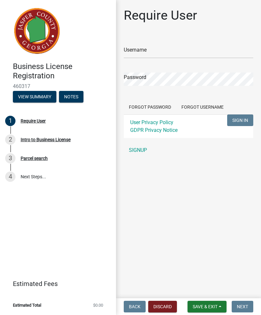
click at [140, 151] on link "SIGNUP" at bounding box center [189, 150] width 130 height 13
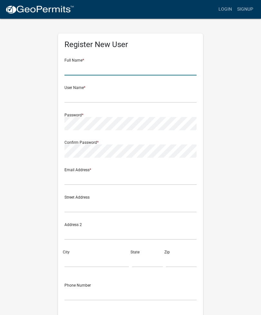
click at [156, 63] on input "text" at bounding box center [130, 68] width 132 height 13
type input "[PERSON_NAME]"
click at [248, 120] on wm-register-view "more_horiz Login Signup Register New User Full Name * James User Name * Passwor…" at bounding box center [130, 181] width 261 height 363
click at [22, 304] on div "Register New User Full Name * James User Name * Password * Confirm Password * E…" at bounding box center [131, 190] width 232 height 345
click at [30, 277] on div "Register New User Full Name * James User Name * Password * Confirm Password * E…" at bounding box center [131, 190] width 232 height 345
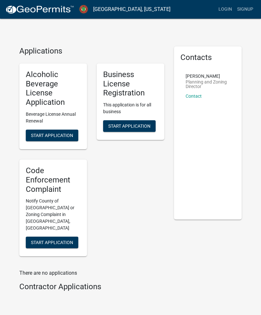
click at [142, 125] on span "Start Application" at bounding box center [129, 125] width 42 height 5
click at [148, 125] on span "Start Application" at bounding box center [129, 125] width 42 height 5
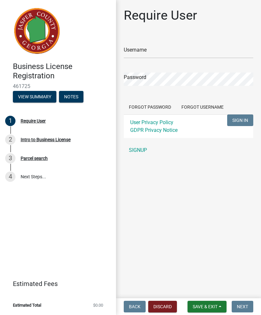
click at [137, 153] on link "SIGNUP" at bounding box center [189, 150] width 130 height 13
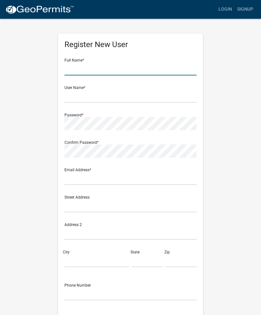
click at [94, 72] on input "text" at bounding box center [130, 68] width 132 height 13
type input "James Adam Ravenel"
click at [105, 97] on input "text" at bounding box center [130, 96] width 132 height 13
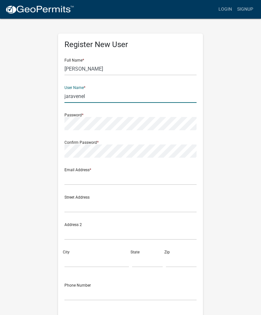
type input "jaravenel"
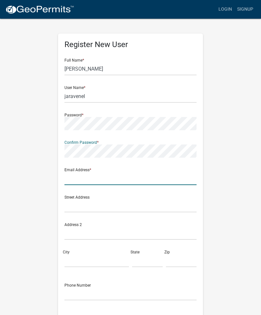
click at [102, 179] on input "text" at bounding box center [130, 178] width 132 height 13
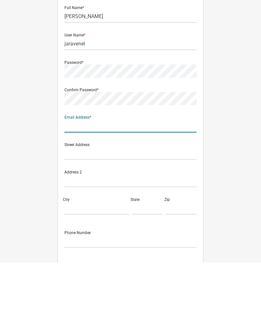
type input "J"
type input "[EMAIL_ADDRESS][DOMAIN_NAME]"
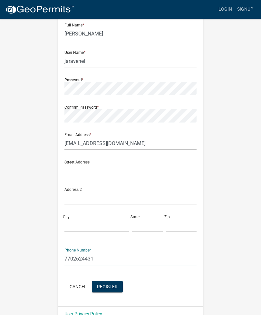
scroll to position [35, 0]
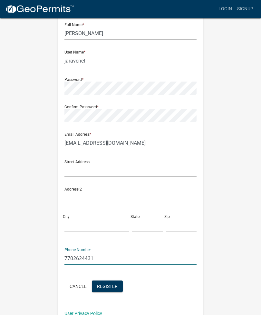
type input "7702624431"
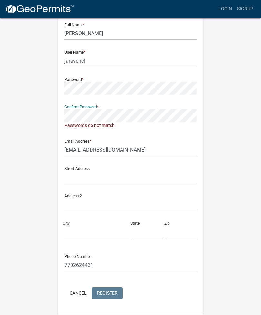
scroll to position [29, 0]
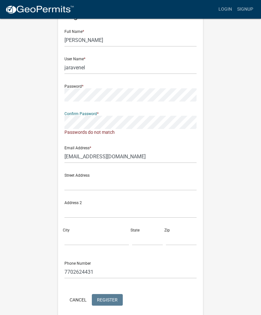
click at [78, 299] on button "Cancel" at bounding box center [77, 300] width 27 height 12
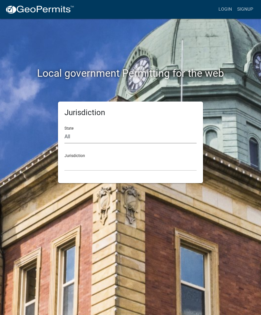
click at [83, 136] on select "All Colorado Georgia Indiana Iowa Kansas Minnesota Ohio South Carolina Wisconsin" at bounding box center [130, 136] width 132 height 13
select select "Georgia"
click at [118, 164] on select "City of Bainbridge, Georgia Cook County, Georgia Crawford County, Georgia Gilme…" at bounding box center [130, 164] width 132 height 13
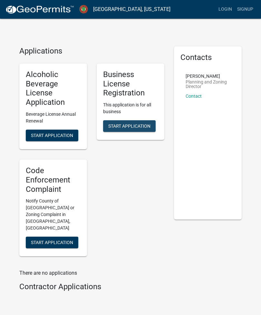
click at [122, 127] on span "Start Application" at bounding box center [129, 125] width 42 height 5
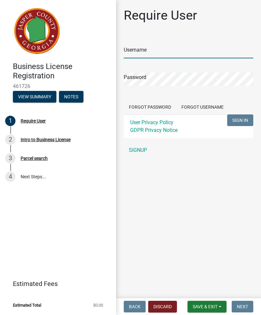
click at [191, 51] on input "Username" at bounding box center [189, 51] width 130 height 13
type input "J"
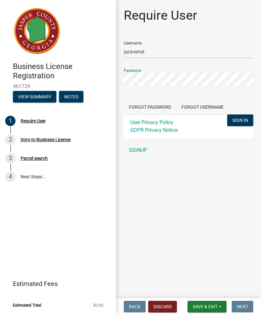
click at [247, 115] on button "SIGN IN" at bounding box center [240, 120] width 26 height 12
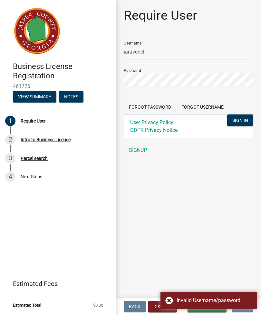
click at [190, 54] on input "jaravenel" at bounding box center [189, 51] width 130 height 13
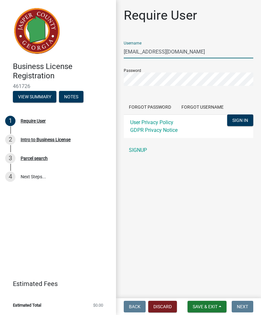
type input "[EMAIL_ADDRESS][DOMAIN_NAME]"
click at [241, 122] on span "SIGN IN" at bounding box center [240, 120] width 16 height 5
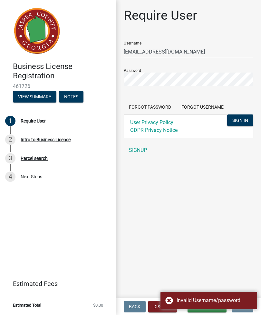
click at [200, 107] on button "Forgot Username" at bounding box center [202, 107] width 53 height 12
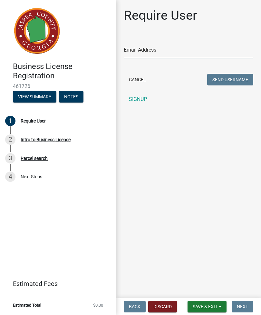
click at [204, 57] on input "Email Address" at bounding box center [189, 51] width 130 height 13
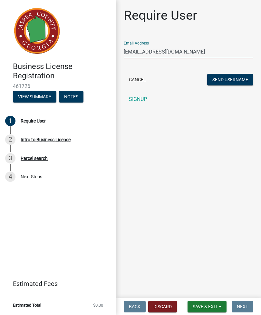
type input "[EMAIL_ADDRESS][DOMAIN_NAME]"
click at [236, 81] on button "Send Username" at bounding box center [230, 80] width 46 height 12
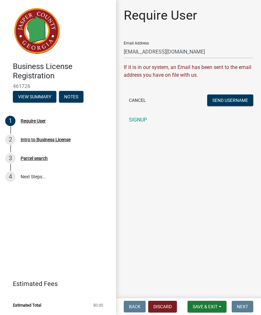
click at [232, 99] on button "Send Username" at bounding box center [230, 100] width 46 height 12
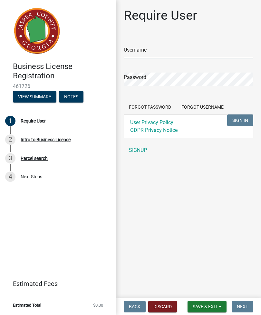
click at [198, 54] on input "Username" at bounding box center [189, 51] width 130 height 13
type input "Jaravenel"
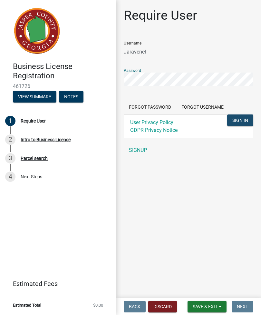
click at [240, 118] on span "SIGN IN" at bounding box center [240, 120] width 16 height 5
click at [241, 124] on button "SIGN IN" at bounding box center [240, 120] width 26 height 12
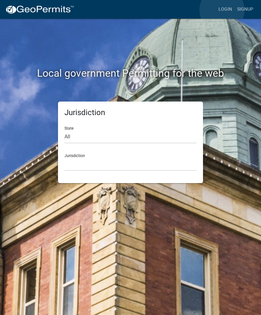
click at [222, 10] on link "Login" at bounding box center [225, 9] width 19 height 12
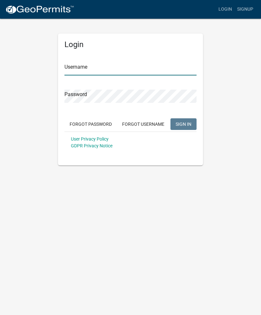
click at [142, 65] on input "Username" at bounding box center [130, 68] width 132 height 13
type input "jaravenel228"
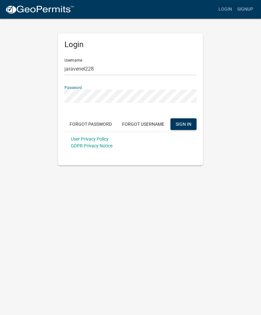
click at [186, 124] on span "SIGN IN" at bounding box center [184, 123] width 16 height 5
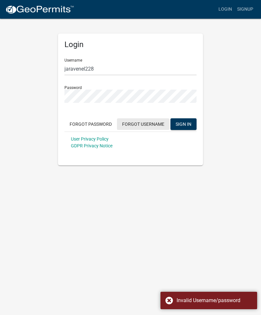
click at [134, 118] on button "Forgot Username" at bounding box center [143, 124] width 53 height 12
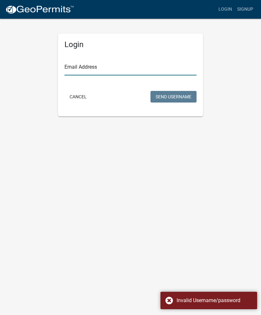
click at [140, 71] on input "Email Address" at bounding box center [130, 68] width 132 height 13
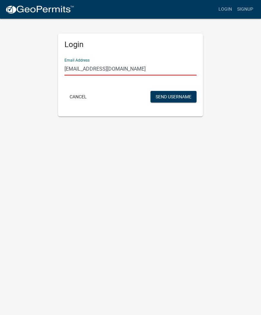
type input "[EMAIL_ADDRESS][DOMAIN_NAME]"
click at [179, 98] on button "Send Username" at bounding box center [174, 97] width 46 height 12
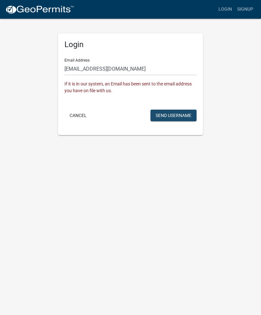
click at [175, 118] on button "Send Username" at bounding box center [174, 116] width 46 height 12
click at [80, 116] on button "Cancel" at bounding box center [77, 116] width 27 height 12
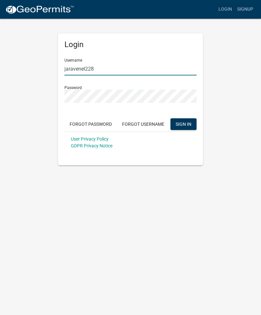
click at [128, 69] on input "jaravenel228" at bounding box center [130, 68] width 132 height 13
type input "j"
click at [186, 123] on span "SIGN IN" at bounding box center [184, 123] width 16 height 5
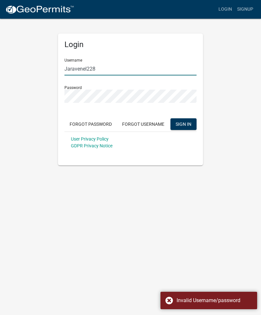
click at [104, 67] on input "Jaravenel228" at bounding box center [130, 68] width 132 height 13
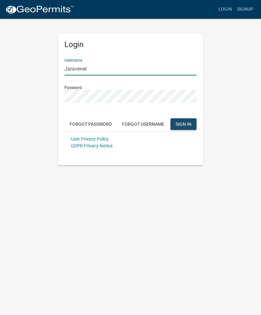
type input "Jaravenel"
click at [186, 123] on span "SIGN IN" at bounding box center [184, 123] width 16 height 5
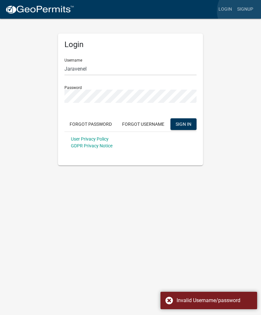
click at [244, 11] on link "Signup" at bounding box center [245, 9] width 21 height 12
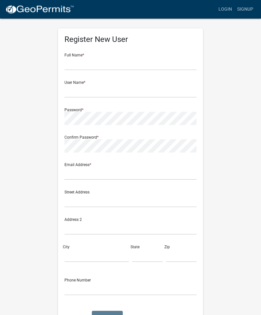
scroll to position [5, 0]
click at [86, 62] on input "text" at bounding box center [130, 63] width 132 height 13
type input "James Adam Ravenel"
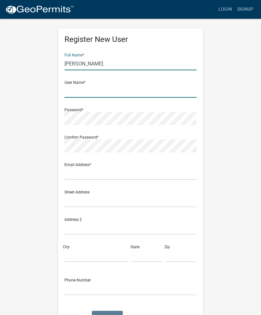
click at [104, 94] on input "text" at bounding box center [130, 90] width 132 height 13
type input "jaraven"
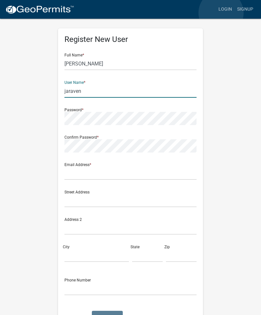
click at [221, 13] on link "Login" at bounding box center [225, 9] width 19 height 12
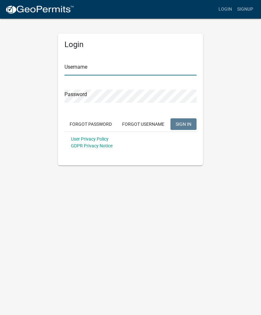
click at [108, 66] on input "Username" at bounding box center [130, 68] width 132 height 13
type input "[EMAIL_ADDRESS][DOMAIN_NAME]"
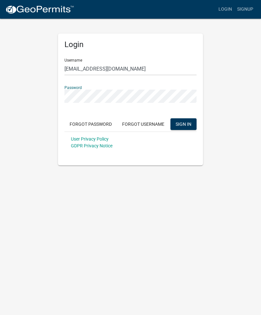
click at [185, 122] on span "SIGN IN" at bounding box center [184, 123] width 16 height 5
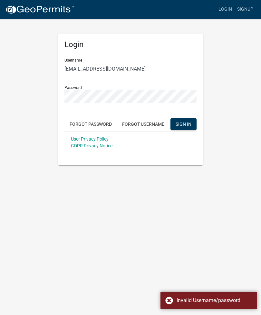
click at [85, 122] on button "Forgot Password" at bounding box center [90, 124] width 53 height 12
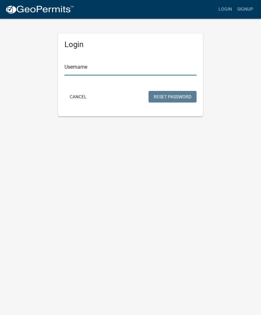
click at [166, 68] on input "Username" at bounding box center [130, 68] width 132 height 13
type input "a"
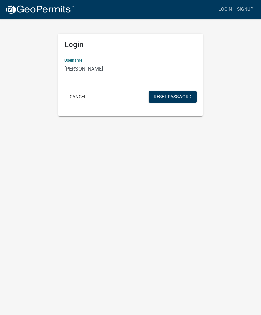
type input "J"
click at [176, 97] on button "Reset Password" at bounding box center [173, 97] width 48 height 12
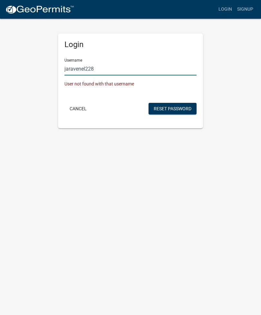
click at [105, 74] on input "jaravenel228" at bounding box center [130, 68] width 132 height 13
type input "jaravenel"
click at [172, 111] on button "Reset Password" at bounding box center [173, 109] width 48 height 12
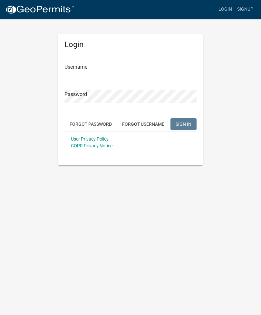
click at [93, 123] on button "Forgot Password" at bounding box center [90, 124] width 53 height 12
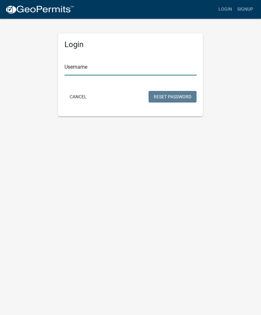
click at [101, 65] on input "Username" at bounding box center [130, 68] width 132 height 13
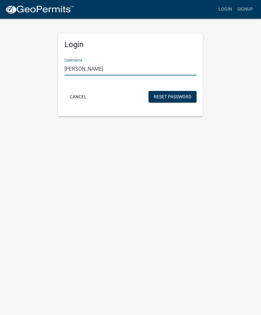
type input "J"
click at [169, 94] on button "Reset Password" at bounding box center [173, 97] width 48 height 12
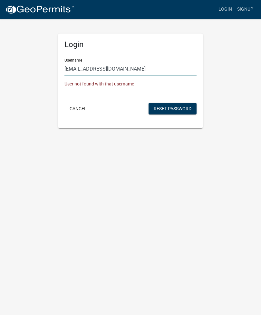
click at [133, 66] on input "[EMAIL_ADDRESS][DOMAIN_NAME]" at bounding box center [130, 68] width 132 height 13
type input "jaravenel228"
click at [171, 103] on button "Reset Password" at bounding box center [173, 109] width 48 height 12
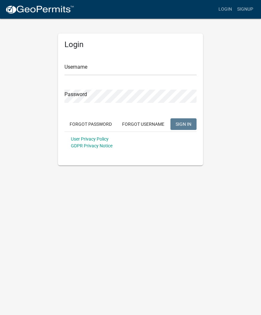
click at [98, 121] on button "Forgot Password" at bounding box center [90, 124] width 53 height 12
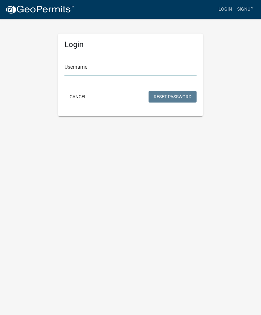
click at [130, 67] on input "Username" at bounding box center [130, 68] width 132 height 13
click at [179, 94] on button "Reset Password" at bounding box center [173, 97] width 48 height 12
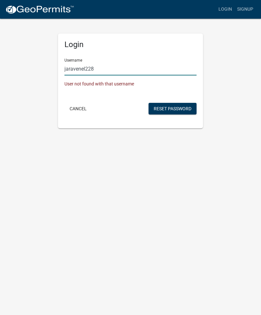
click at [101, 71] on input "jaravenel228" at bounding box center [130, 68] width 132 height 13
type input "[EMAIL_ADDRESS][DOMAIN_NAME]"
click at [175, 108] on button "Reset Password" at bounding box center [173, 109] width 48 height 12
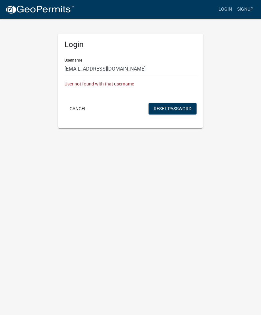
click at [82, 104] on button "Cancel" at bounding box center [77, 109] width 27 height 12
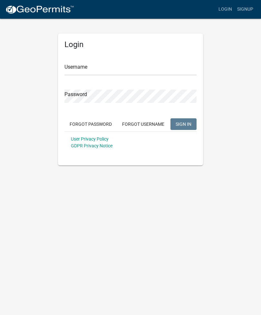
click at [145, 123] on button "Forgot Username" at bounding box center [143, 124] width 53 height 12
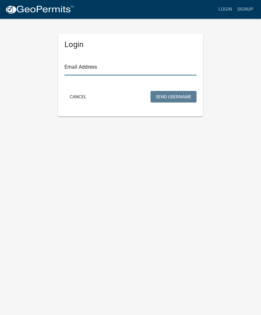
click at [117, 69] on input "Email Address" at bounding box center [130, 68] width 132 height 13
click at [80, 93] on form "Email Address Cancel Send Username" at bounding box center [130, 78] width 132 height 51
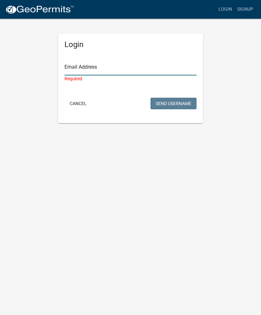
click at [108, 72] on input "Email Address" at bounding box center [130, 68] width 132 height 13
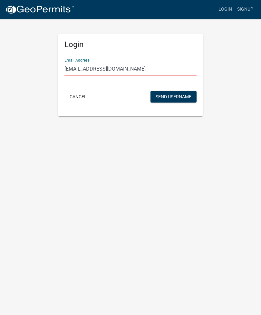
type input "[EMAIL_ADDRESS][DOMAIN_NAME]"
click at [171, 99] on button "Send Username" at bounding box center [174, 97] width 46 height 12
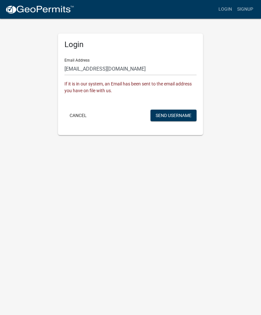
click at [240, 10] on link "Signup" at bounding box center [245, 9] width 21 height 12
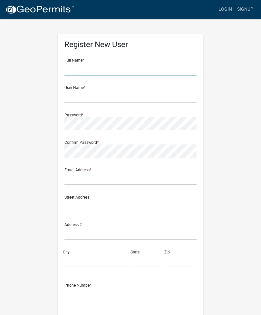
click at [95, 66] on input "text" at bounding box center [130, 68] width 132 height 13
click at [82, 66] on input "James Ravenel" at bounding box center [130, 68] width 132 height 13
type input "James Adam Ravenel"
click at [94, 96] on input "text" at bounding box center [130, 96] width 132 height 13
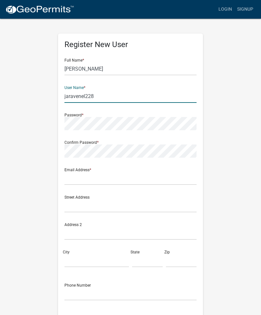
type input "jaravenel228"
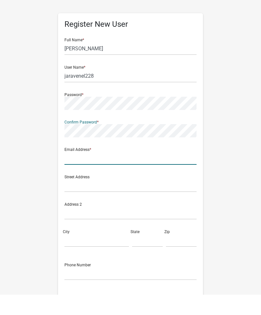
click at [95, 172] on input "text" at bounding box center [130, 178] width 132 height 13
type input "J"
type input "[PERSON_NAME]"
type input "[EMAIL_ADDRESS][DOMAIN_NAME]"
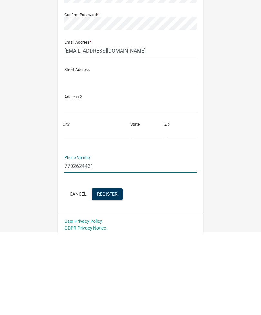
scroll to position [48, 0]
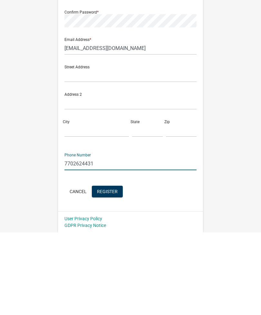
type input "7702624431"
click at [237, 192] on div "Register New User Full Name * James Adam Ravenel User Name * jaravenel228 Passw…" at bounding box center [131, 142] width 232 height 345
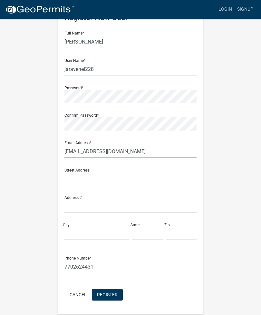
click at [109, 295] on span "Register" at bounding box center [107, 294] width 21 height 5
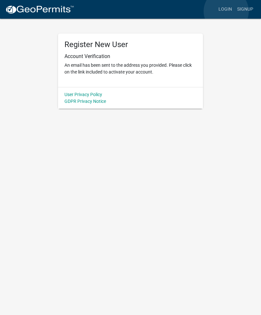
click at [226, 11] on link "Login" at bounding box center [225, 9] width 19 height 12
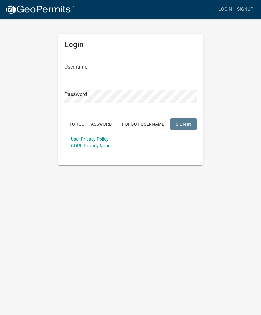
click at [156, 71] on input "Username" at bounding box center [130, 68] width 132 height 13
click at [99, 68] on input "jaravenel" at bounding box center [130, 68] width 132 height 13
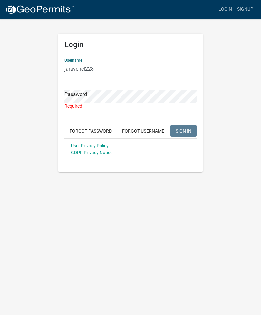
type input "jaravenel228"
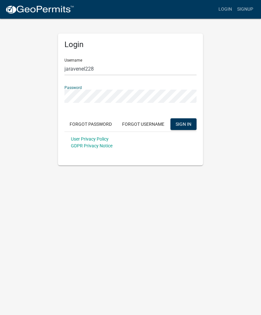
click at [182, 127] on button "SIGN IN" at bounding box center [183, 124] width 26 height 12
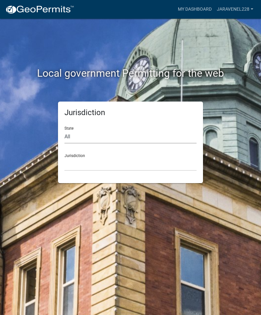
click at [81, 139] on select "All Colorado Georgia Indiana Iowa Kansas Minnesota Ohio South Carolina Wisconsin" at bounding box center [130, 136] width 132 height 13
select select "Georgia"
click at [111, 162] on select "City of Bainbridge, Georgia Cook County, Georgia Crawford County, Georgia Gilme…" at bounding box center [130, 164] width 132 height 13
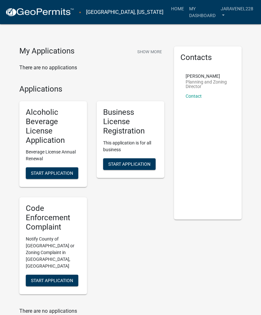
click at [136, 162] on span "Start Application" at bounding box center [129, 163] width 42 height 5
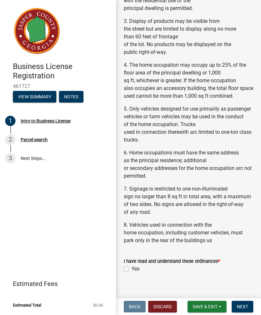
scroll to position [1042, 0]
click at [131, 265] on label "Yes" at bounding box center [135, 269] width 8 height 8
click at [131, 265] on input "Yes" at bounding box center [133, 267] width 4 height 4
checkbox input "true"
click at [243, 306] on span "Next" at bounding box center [242, 306] width 11 height 5
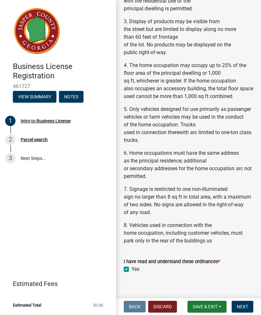
scroll to position [0, 0]
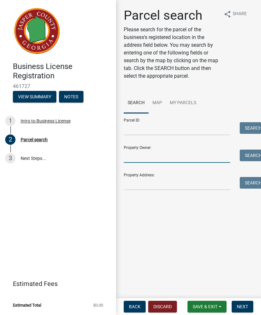
click at [197, 155] on input "Property Owner:" at bounding box center [177, 156] width 106 height 13
type input "James Adam Ravenel"
click at [252, 154] on button "Search" at bounding box center [253, 156] width 27 height 12
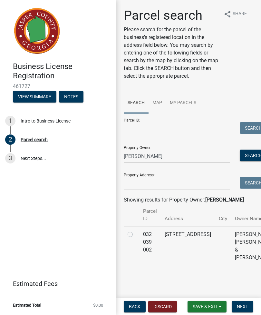
click at [128, 246] on td at bounding box center [131, 245] width 15 height 39
click at [135, 230] on label at bounding box center [135, 230] width 0 height 0
click at [135, 235] on 002 "radio" at bounding box center [137, 232] width 4 height 4
radio 002 "true"
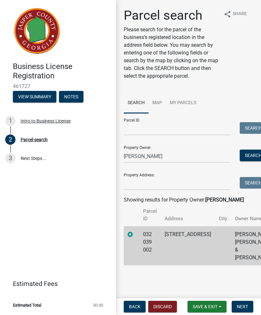
scroll to position [10, 0]
click at [245, 308] on span "Next" at bounding box center [242, 306] width 11 height 5
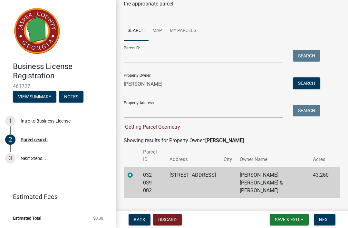
scroll to position [48, 0]
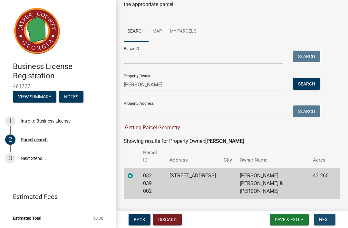
click at [261, 218] on span "Next" at bounding box center [324, 219] width 11 height 5
click at [261, 217] on span "Save & Exit" at bounding box center [287, 219] width 25 height 5
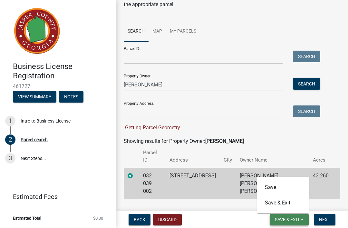
scroll to position [35, 0]
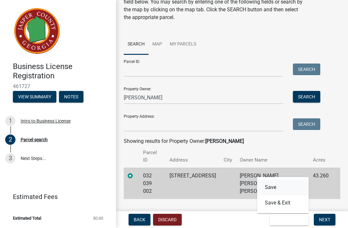
click at [261, 185] on button "Save" at bounding box center [283, 187] width 52 height 15
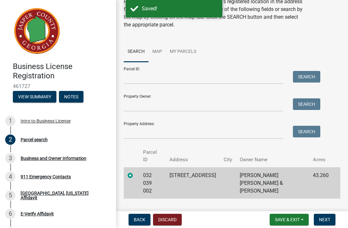
scroll to position [28, 0]
click at [261, 217] on span "Next" at bounding box center [324, 219] width 11 height 5
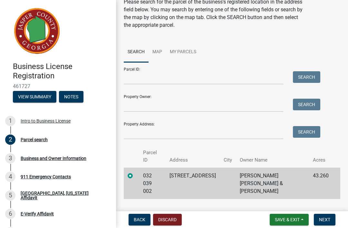
click at [261, 219] on span "Next" at bounding box center [324, 219] width 11 height 5
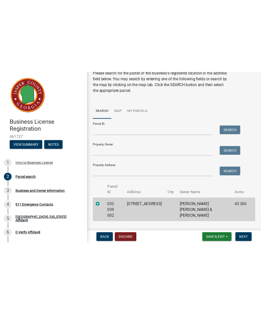
scroll to position [0, 0]
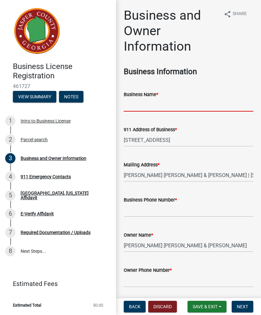
click at [170, 107] on input "Business Name *" at bounding box center [189, 104] width 130 height 13
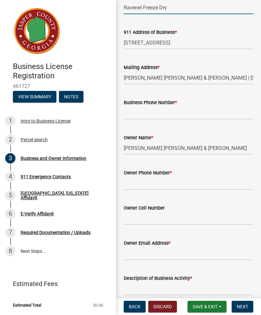
scroll to position [105, 0]
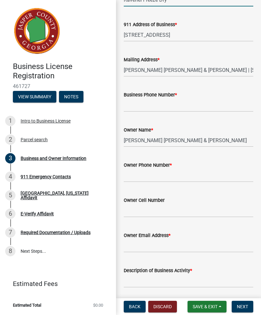
type input "Ravenel Freeze Dry"
click at [217, 110] on input "Business Phone Number *" at bounding box center [189, 105] width 130 height 13
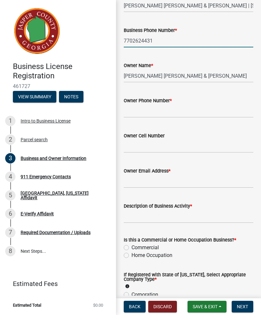
scroll to position [179, 0]
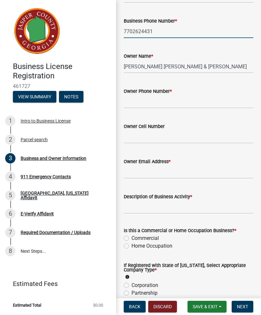
type input "7702624431"
click at [212, 108] on input "Owner Phone Number *" at bounding box center [189, 101] width 130 height 13
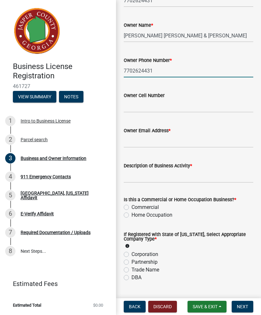
scroll to position [211, 0]
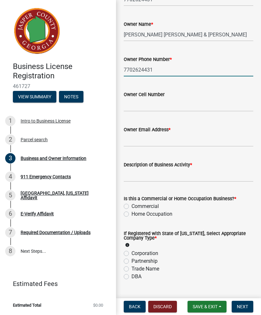
type input "7702624431"
click at [171, 144] on input "Owner Email Address *" at bounding box center [189, 139] width 130 height 13
type input "J"
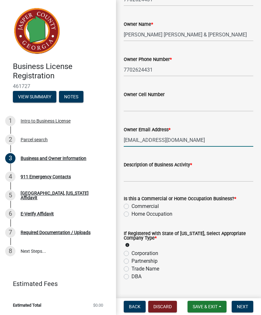
type input "[EMAIL_ADDRESS][DOMAIN_NAME]"
click at [154, 178] on input "Description of Business Activity *" at bounding box center [189, 175] width 130 height 13
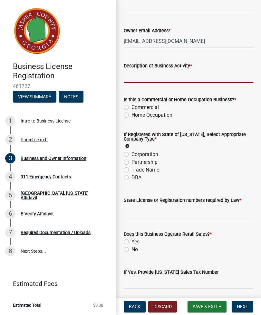
scroll to position [325, 0]
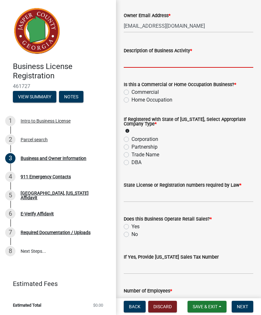
click at [127, 157] on div "If Registered with State of Georgia, Select Appropriate Company Type * info Cor…" at bounding box center [189, 141] width 130 height 49
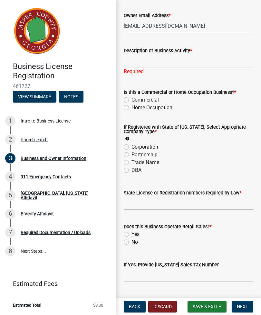
click at [131, 170] on label "DBA" at bounding box center [136, 170] width 10 height 8
click at [131, 170] on input "DBA" at bounding box center [133, 168] width 4 height 4
radio input "true"
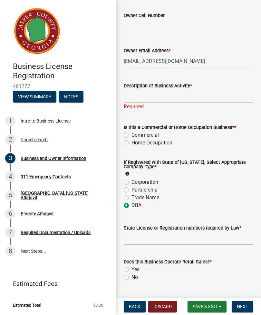
scroll to position [279, 0]
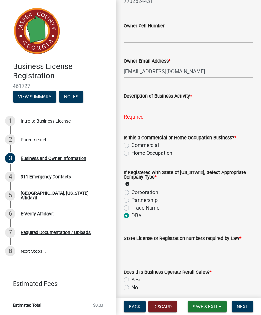
click at [178, 105] on input "Description of Business Activity *" at bounding box center [189, 106] width 130 height 13
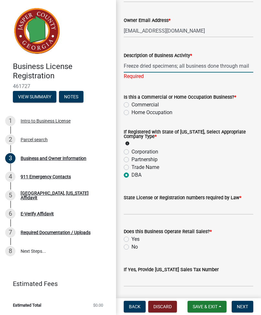
scroll to position [320, 0]
type input "Freeze dried specimens; all business done through mail"
click at [128, 114] on wm-data-entity-input-list "Business Information Business Name * Ravenel Freeze Dry 911 Address of Business…" at bounding box center [189, 186] width 130 height 879
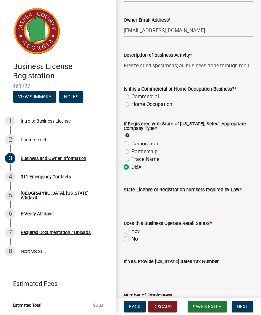
click at [129, 102] on div "Home Occupation" at bounding box center [189, 105] width 130 height 8
click at [131, 104] on label "Home Occupation" at bounding box center [151, 105] width 41 height 8
click at [131, 104] on input "Home Occupation" at bounding box center [133, 103] width 4 height 4
radio input "true"
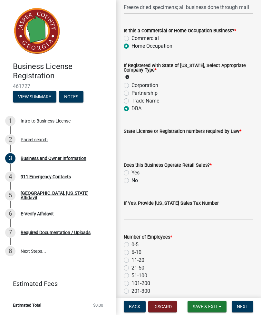
scroll to position [380, 0]
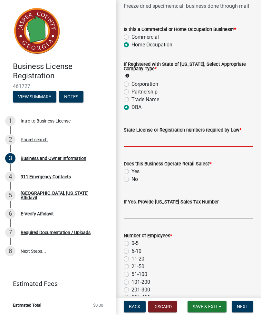
click at [225, 140] on input "State License or Registration numbers required by Law *" at bounding box center [189, 140] width 130 height 13
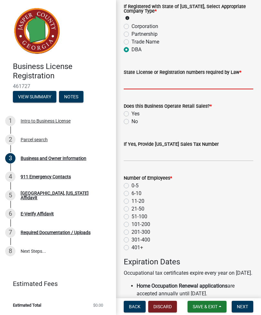
scroll to position [438, 0]
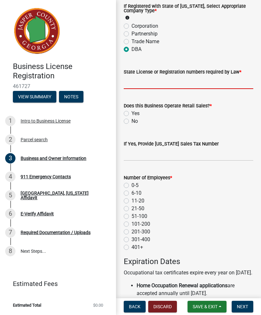
click at [128, 122] on div "Does this Business Operate Retail Sales? * Yes No" at bounding box center [189, 113] width 130 height 23
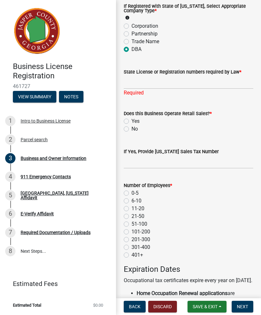
click at [131, 129] on label "No" at bounding box center [134, 129] width 6 height 8
click at [131, 129] on input "No" at bounding box center [133, 127] width 4 height 4
radio input "true"
click at [131, 191] on label "0-5" at bounding box center [134, 193] width 7 height 8
click at [131, 191] on input "0-5" at bounding box center [133, 191] width 4 height 4
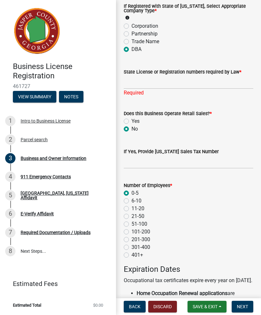
radio input "true"
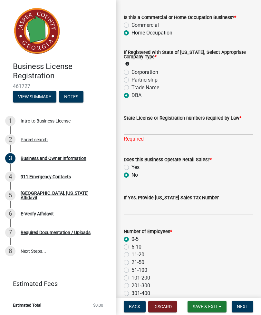
scroll to position [391, 0]
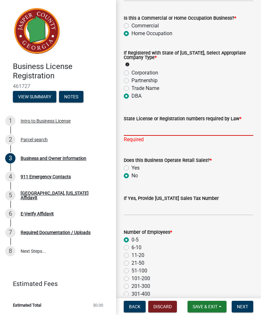
click at [188, 130] on input "State License or Registration numbers required by Law *" at bounding box center [189, 128] width 130 height 13
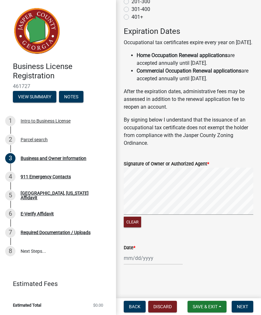
scroll to position [683, 0]
select select "8"
select select "2025"
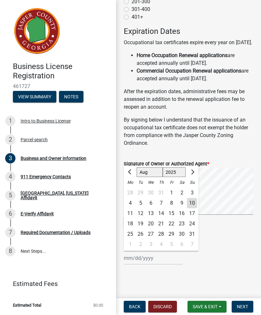
click at [205, 309] on button "Save & Exit" at bounding box center [207, 307] width 39 height 12
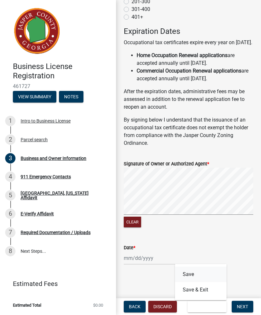
click at [197, 273] on button "Save" at bounding box center [201, 274] width 52 height 15
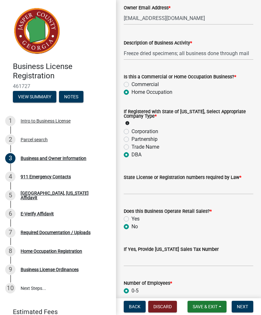
scroll to position [332, 0]
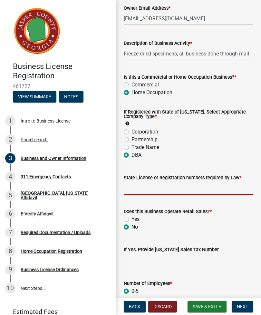
click at [196, 191] on input "State License or Registration numbers required by Law *" at bounding box center [189, 187] width 130 height 13
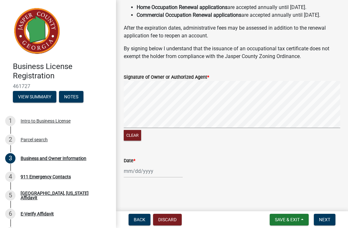
scroll to position [697, 0]
type input "398734269"
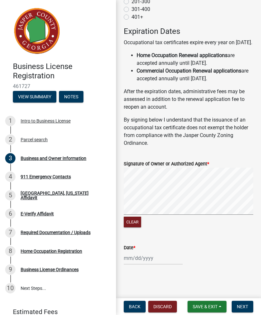
scroll to position [675, 0]
click at [140, 36] on h4 "Expiration Dates" at bounding box center [189, 31] width 130 height 9
click at [130, 259] on div at bounding box center [153, 257] width 59 height 13
select select "8"
select select "2025"
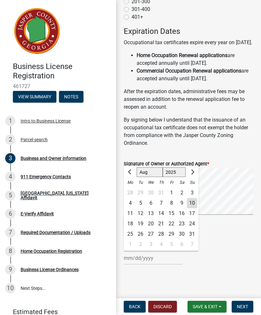
click at [192, 201] on div "10" at bounding box center [192, 203] width 10 height 10
type input "08/10/2025"
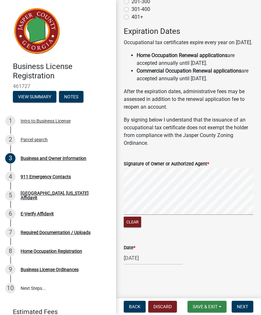
click at [205, 304] on span "Save & Exit" at bounding box center [205, 306] width 25 height 5
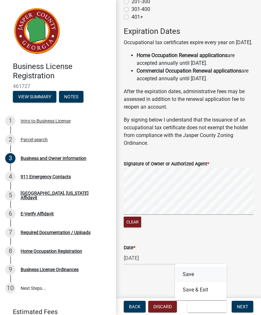
click at [196, 272] on button "Save" at bounding box center [201, 274] width 52 height 15
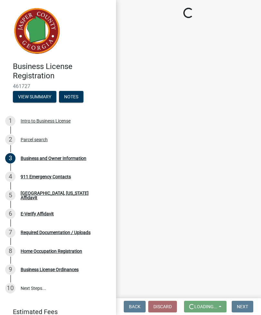
scroll to position [0, 0]
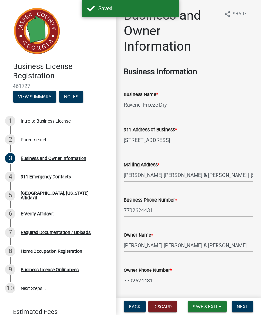
click at [246, 303] on button "Next" at bounding box center [243, 307] width 22 height 12
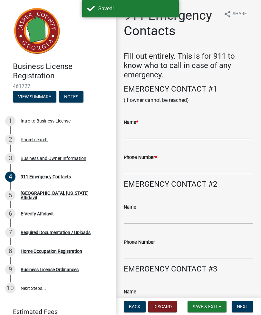
click at [175, 134] on input "Name *" at bounding box center [189, 132] width 130 height 13
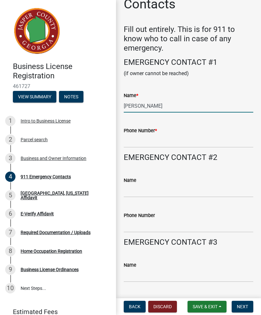
scroll to position [17, 0]
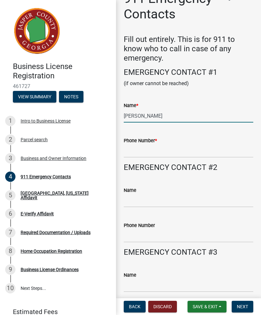
type input "James Adam Ravenel"
click at [192, 148] on input "Phone Number *" at bounding box center [189, 150] width 130 height 13
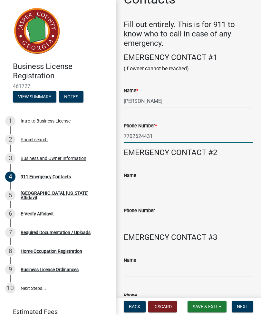
scroll to position [65, 0]
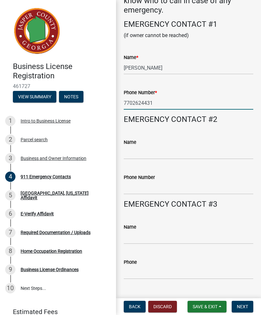
type input "7702624431"
click at [189, 151] on input "Name" at bounding box center [189, 152] width 130 height 13
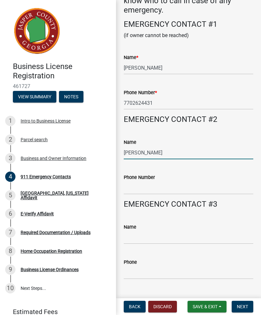
type input "Jessica Ravenel"
click at [176, 190] on input "Phone Number" at bounding box center [189, 187] width 130 height 13
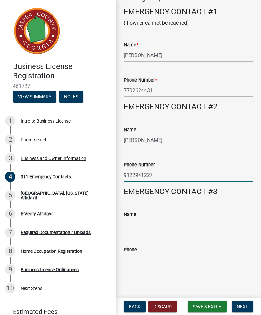
scroll to position [77, 0]
type input "9122941227"
click at [176, 199] on wm-data-entity-input "EMERGENCY CONTACT #3" at bounding box center [189, 194] width 130 height 15
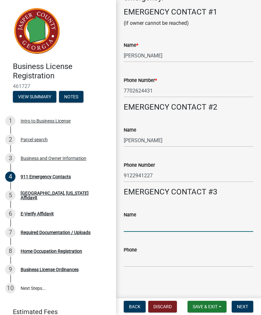
click at [163, 227] on input "Name" at bounding box center [189, 225] width 130 height 13
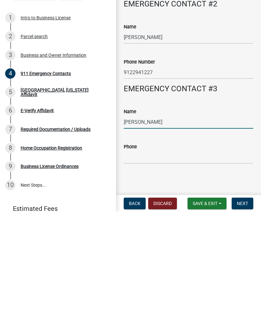
type input "Susie Ravenel"
click at [189, 254] on input "Phone" at bounding box center [189, 260] width 130 height 13
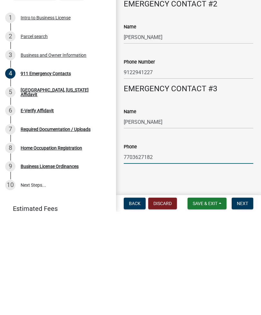
type input "7703627182"
click at [209, 304] on span "Save & Exit" at bounding box center [205, 306] width 25 height 5
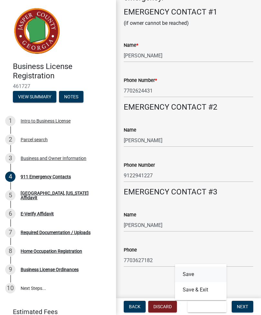
click at [198, 277] on button "Save" at bounding box center [201, 274] width 52 height 15
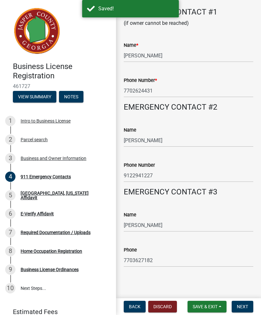
click at [241, 310] on button "Next" at bounding box center [243, 307] width 22 height 12
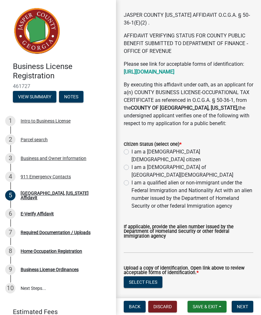
scroll to position [41, 0]
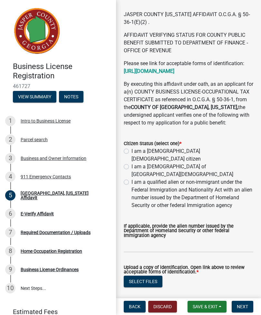
click at [130, 163] on div "I am a United States citizen" at bounding box center [189, 154] width 130 height 15
click at [131, 163] on label "I am a United States citizen" at bounding box center [192, 154] width 122 height 15
click at [131, 151] on input "I am a United States citizen" at bounding box center [133, 149] width 4 height 4
radio input "true"
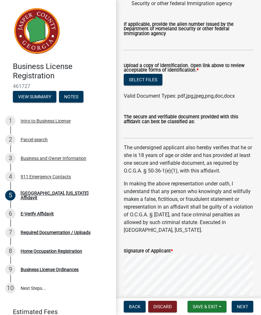
scroll to position [244, 0]
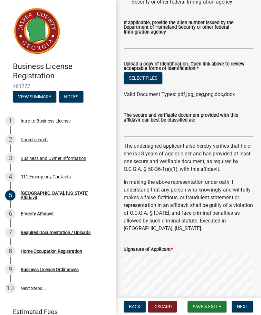
click at [152, 80] on button "Select files" at bounding box center [143, 78] width 39 height 12
click at [154, 76] on button "Select files" at bounding box center [143, 78] width 39 height 12
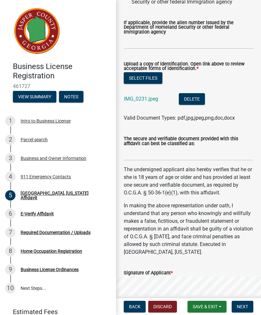
click at [140, 100] on link "IMG_0231.jpeg" at bounding box center [141, 99] width 34 height 6
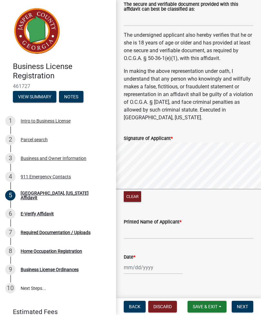
scroll to position [385, 0]
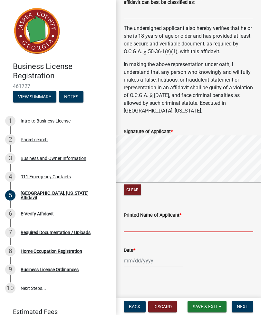
click at [171, 225] on input "Printed Name of Applicant *" at bounding box center [189, 225] width 130 height 13
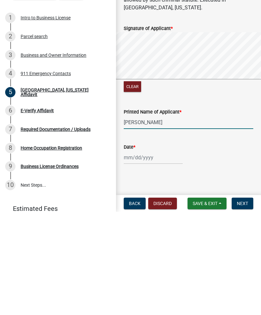
type input "James Adam Ravenel"
click at [137, 254] on div at bounding box center [153, 260] width 59 height 13
select select "8"
select select "2025"
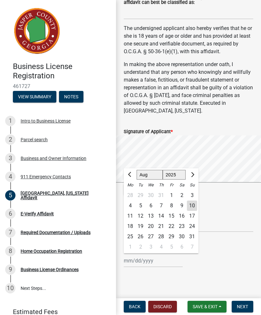
click at [194, 206] on div "10" at bounding box center [192, 205] width 10 height 10
type input "08/10/2025"
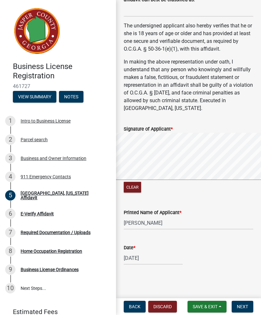
scroll to position [388, 0]
click at [205, 308] on span "Save & Exit" at bounding box center [205, 306] width 25 height 5
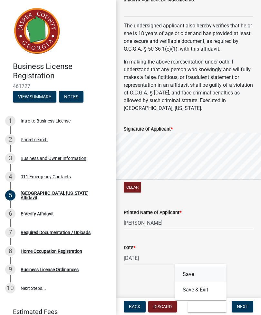
click at [200, 275] on button "Save" at bounding box center [201, 274] width 52 height 15
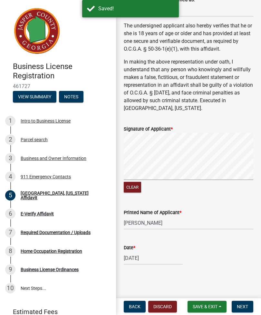
click at [247, 308] on span "Next" at bounding box center [242, 306] width 11 height 5
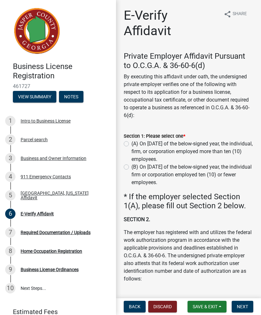
click at [131, 165] on label "(B) On January 1 of the below-signed year, the individual firm or corporation e…" at bounding box center [192, 174] width 122 height 23
click at [131, 165] on input "(B) On January 1 of the below-signed year, the individual firm or corporation e…" at bounding box center [133, 165] width 4 height 4
radio input "true"
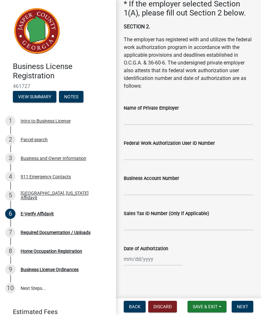
scroll to position [193, 0]
click at [203, 303] on button "Save & Exit" at bounding box center [207, 307] width 39 height 12
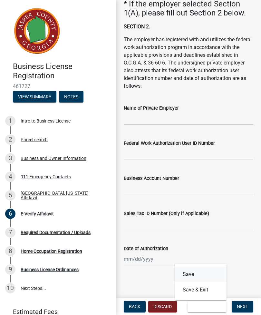
click at [200, 274] on button "Save" at bounding box center [201, 274] width 52 height 15
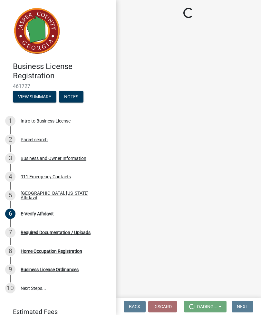
scroll to position [0, 0]
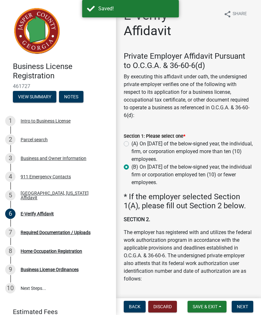
click at [245, 303] on button "Next" at bounding box center [243, 307] width 22 height 12
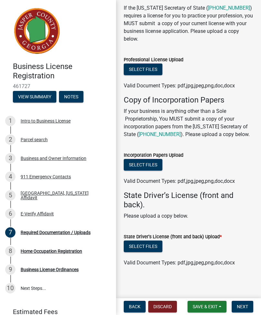
scroll to position [133, 0]
click at [149, 242] on button "Select files" at bounding box center [143, 246] width 39 height 12
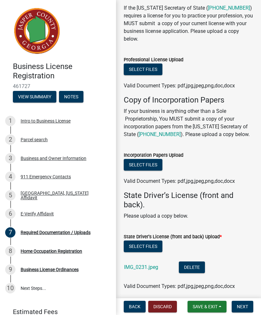
click at [151, 245] on button "Select files" at bounding box center [143, 246] width 39 height 12
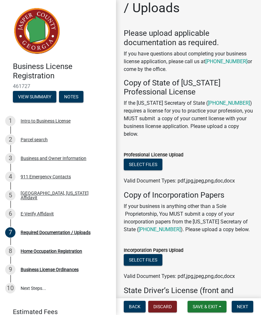
scroll to position [37, 0]
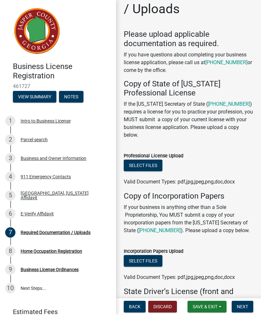
click at [151, 162] on button "Select files" at bounding box center [143, 166] width 39 height 12
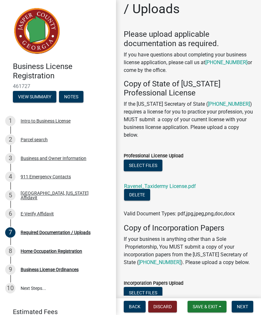
click at [178, 187] on link "Ravenel_Taxidermy License.pdf" at bounding box center [160, 186] width 72 height 6
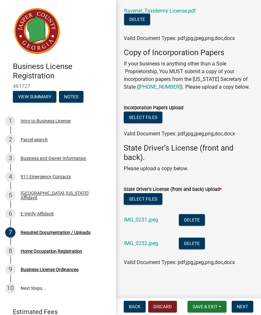
scroll to position [212, 0]
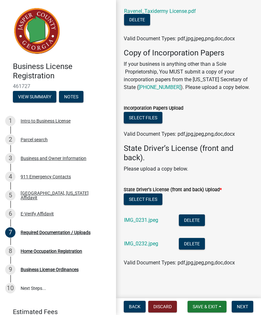
click at [148, 217] on link "IMG_0231.jpeg" at bounding box center [141, 220] width 34 height 6
click at [142, 242] on link "IMG_0232.jpeg" at bounding box center [141, 243] width 34 height 6
click at [203, 305] on span "Save & Exit" at bounding box center [205, 306] width 25 height 5
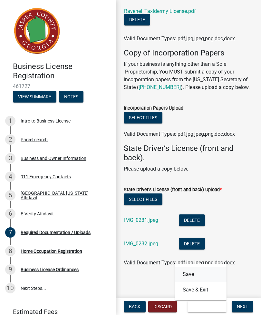
click at [199, 271] on button "Save" at bounding box center [201, 274] width 52 height 15
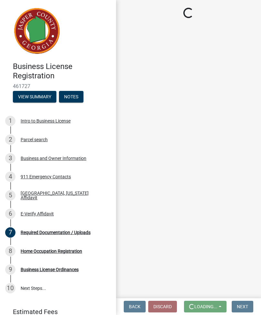
scroll to position [0, 0]
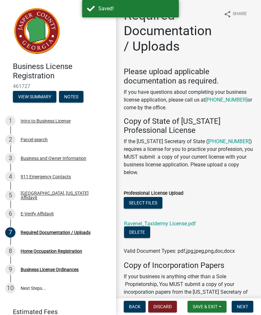
click at [247, 303] on button "Next" at bounding box center [243, 307] width 22 height 12
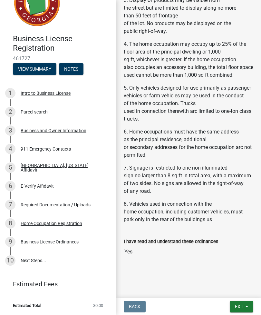
scroll to position [27, 0]
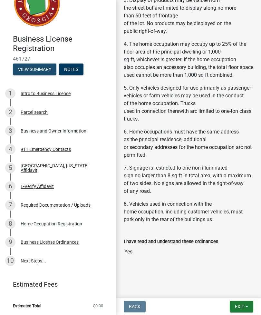
click at [39, 69] on button "View Summary" at bounding box center [35, 69] width 44 height 12
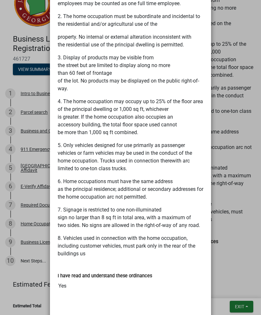
scroll to position [1013, 0]
click at [235, 237] on ngb-modal-window "Summary × Printer Friendly Intro to Business License Parcel search Business and…" at bounding box center [130, 157] width 261 height 315
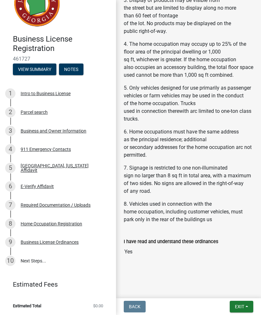
click at [242, 305] on span "Exit" at bounding box center [239, 306] width 9 height 5
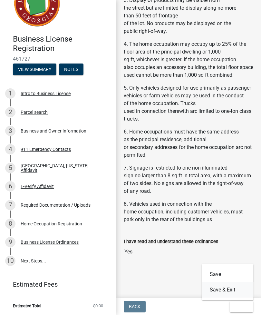
click at [233, 287] on button "Save & Exit" at bounding box center [228, 289] width 52 height 15
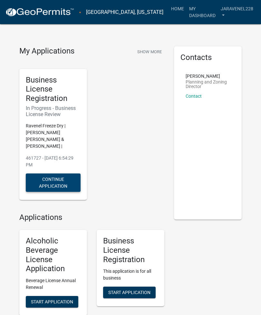
click at [52, 176] on button "Continue Application" at bounding box center [53, 182] width 55 height 18
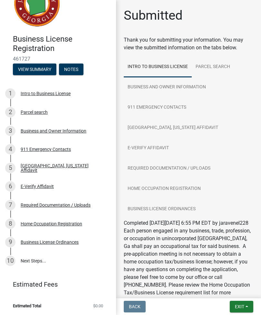
click at [28, 258] on link "10 Next Steps..." at bounding box center [58, 260] width 116 height 19
click at [22, 258] on link "10 Next Steps..." at bounding box center [58, 260] width 116 height 19
click at [39, 224] on div "Home Occupation Registration" at bounding box center [52, 223] width 62 height 5
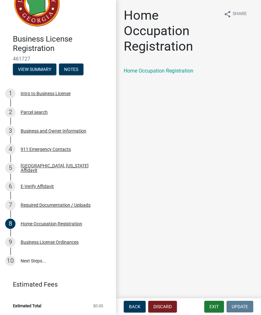
click at [192, 70] on link "Home Occupation Registration" at bounding box center [159, 71] width 70 height 6
click at [37, 242] on div "Business License Ordinances" at bounding box center [50, 242] width 58 height 5
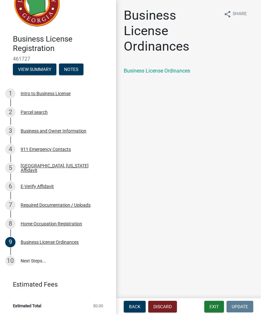
click at [179, 68] on link "Business License Ordinances" at bounding box center [157, 71] width 66 height 6
click at [175, 72] on link "Business License Ordinances" at bounding box center [157, 71] width 66 height 6
click at [164, 69] on link "Business License Ordinances" at bounding box center [157, 71] width 66 height 6
click at [143, 70] on link "Business License Ordinances" at bounding box center [157, 71] width 66 height 6
click at [151, 71] on link "Business License Ordinances" at bounding box center [157, 71] width 66 height 6
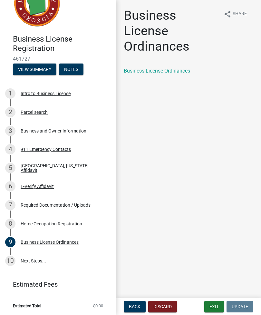
click at [20, 259] on link "10 Next Steps..." at bounding box center [58, 260] width 116 height 19
click at [25, 260] on link "10 Next Steps..." at bounding box center [58, 260] width 116 height 19
click at [5, 261] on div "10" at bounding box center [10, 261] width 10 height 10
click at [39, 309] on li "Estimated Total $0.00" at bounding box center [58, 305] width 116 height 15
click at [47, 288] on link "Estimated Fees" at bounding box center [55, 284] width 101 height 13
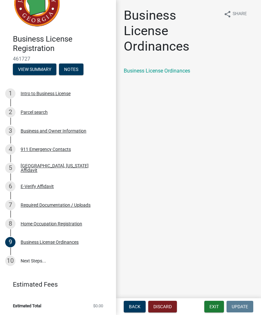
click at [41, 309] on li "Estimated Total $0.00" at bounding box center [58, 305] width 116 height 15
click at [45, 281] on link "Estimated Fees" at bounding box center [55, 284] width 101 height 13
click at [33, 310] on li "Estimated Total $0.00" at bounding box center [58, 305] width 116 height 15
click at [50, 241] on div "Business License Ordinances" at bounding box center [50, 242] width 58 height 5
click at [159, 72] on link "Business License Ordinances" at bounding box center [157, 71] width 66 height 6
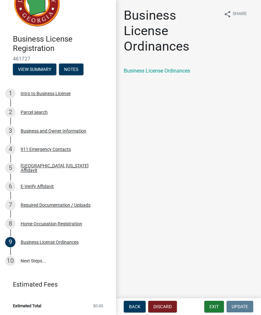
click at [215, 305] on button "Exit" at bounding box center [214, 307] width 20 height 12
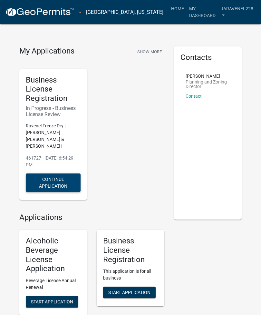
click at [50, 177] on button "Continue Application" at bounding box center [53, 182] width 55 height 18
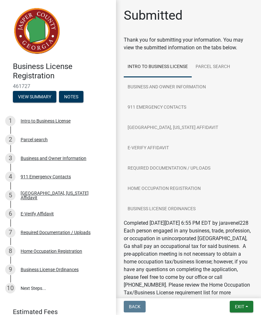
click at [238, 306] on span "Exit" at bounding box center [239, 306] width 9 height 5
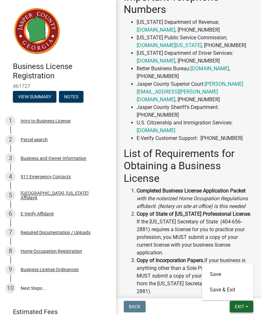
scroll to position [465, 0]
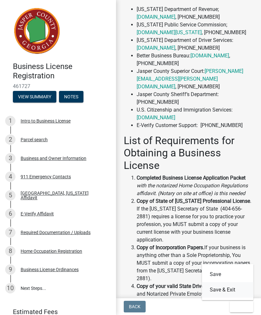
click at [226, 288] on button "Save & Exit" at bounding box center [228, 289] width 52 height 15
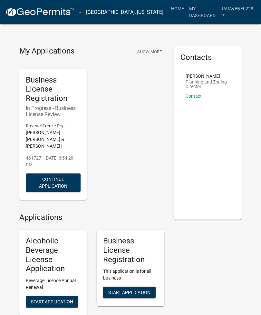
click at [247, 10] on link "jaravenel228" at bounding box center [237, 12] width 38 height 19
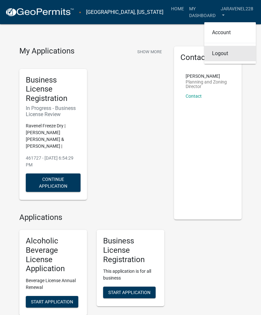
click at [221, 48] on link "Logout" at bounding box center [230, 53] width 52 height 15
